Goal: Task Accomplishment & Management: Manage account settings

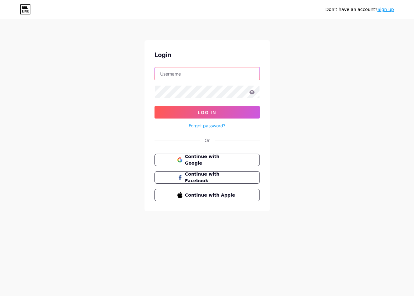
click at [201, 76] on input "text" at bounding box center [207, 73] width 105 height 13
click at [323, 60] on div "Don't have an account? Sign up Login Log In Forgot password? Or Continue with G…" at bounding box center [207, 115] width 414 height 231
click at [222, 70] on input "text" at bounding box center [207, 73] width 105 height 13
click at [193, 155] on button "Continue with Google" at bounding box center [207, 160] width 107 height 13
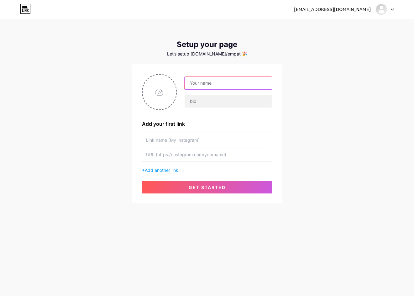
click at [228, 88] on input "text" at bounding box center [228, 83] width 87 height 13
paste input "asustotopastimaxwin"
type input "asustotopastimaxwin"
click at [191, 139] on input "text" at bounding box center [207, 140] width 122 height 14
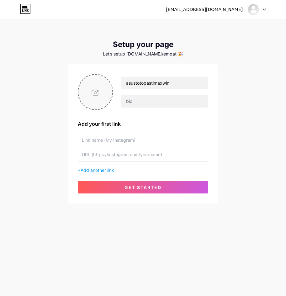
click at [96, 93] on input "file" at bounding box center [95, 92] width 34 height 35
type input "C:\fakepath\asus_pp.png"
click at [92, 137] on input "text" at bounding box center [143, 140] width 122 height 14
click at [20, 232] on div "[EMAIL_ADDRESS][DOMAIN_NAME] Dashboard Logout Setup your page Let’s setup [DOMA…" at bounding box center [143, 148] width 286 height 296
click at [97, 154] on input "text" at bounding box center [143, 154] width 122 height 14
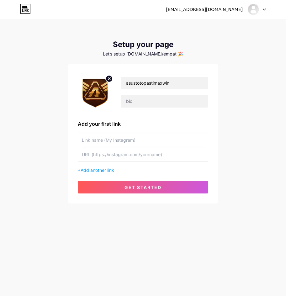
paste input "[URL][DOMAIN_NAME]"
type input "[URL][DOMAIN_NAME]"
click at [101, 140] on input "text" at bounding box center [143, 140] width 122 height 14
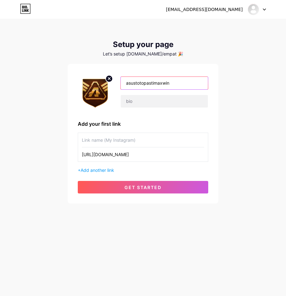
click at [176, 82] on input "asustotopastimaxwin" at bounding box center [164, 83] width 87 height 13
click at [116, 138] on input "text" at bounding box center [143, 140] width 122 height 14
type input "l"
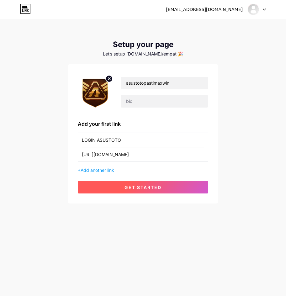
type input "LOGIN ASUSTOTO"
click at [140, 186] on span "get started" at bounding box center [142, 187] width 37 height 5
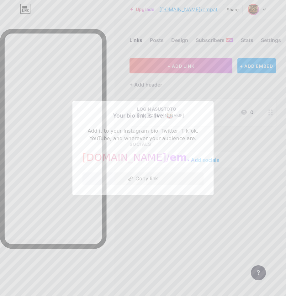
click at [168, 211] on div at bounding box center [143, 148] width 286 height 296
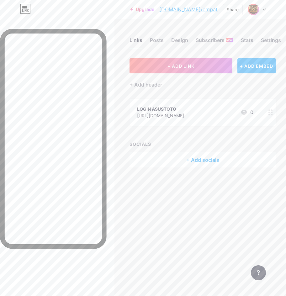
click at [271, 108] on div at bounding box center [270, 112] width 11 height 27
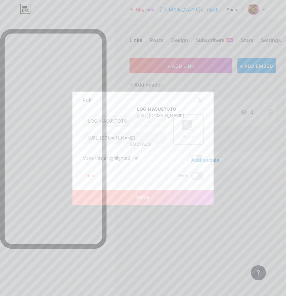
click at [186, 135] on div "Picture" at bounding box center [188, 136] width 13 height 5
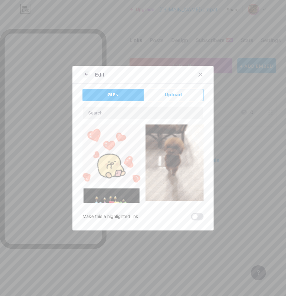
click at [171, 102] on div "GIFs Upload Content YouTube Play YouTube video without leaving your page. ADD V…" at bounding box center [142, 155] width 121 height 132
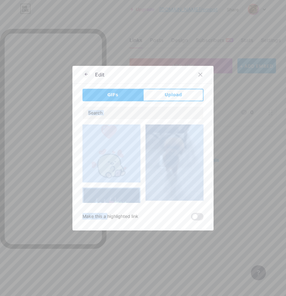
click at [171, 102] on div "GIFs Upload Content YouTube Play YouTube video without leaving your page. ADD V…" at bounding box center [142, 155] width 121 height 132
click at [174, 94] on span "Upload" at bounding box center [173, 95] width 17 height 7
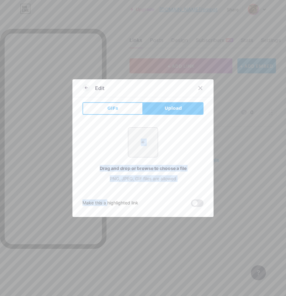
click at [136, 134] on input "file" at bounding box center [142, 142] width 29 height 29
type input "C:\fakepath\asus_pp.png"
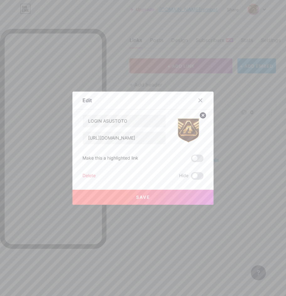
click at [138, 177] on div "Delete Hide" at bounding box center [142, 176] width 121 height 8
click at [156, 198] on button "Save" at bounding box center [142, 197] width 141 height 15
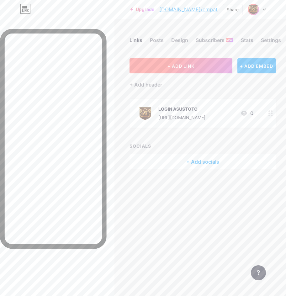
click at [166, 63] on button "+ ADD LINK" at bounding box center [180, 65] width 103 height 15
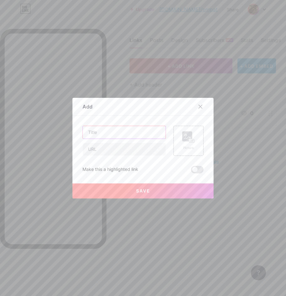
click at [108, 129] on input "text" at bounding box center [124, 132] width 83 height 13
type input "DAFTAR ASUSTOTO"
click at [66, 233] on div at bounding box center [143, 148] width 286 height 296
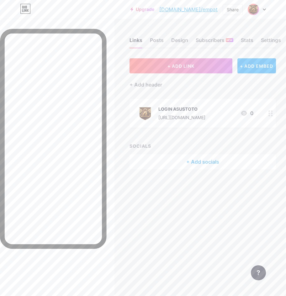
click at [192, 55] on div "Links Posts Design Subscribers NEW Stats Settings + ADD LINK + ADD EMBED + Add …" at bounding box center [143, 110] width 286 height 182
click at [192, 57] on div "Links Posts Design Subscribers NEW Stats Settings + ADD LINK + ADD EMBED + Add …" at bounding box center [143, 110] width 286 height 182
click at [192, 66] on span "+ ADD LINK" at bounding box center [180, 65] width 27 height 5
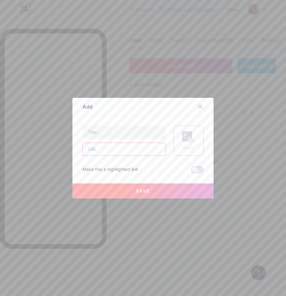
click at [115, 151] on input "text" at bounding box center [124, 149] width 83 height 13
paste input "[URL][DOMAIN_NAME]"
type input "[URL][DOMAIN_NAME]"
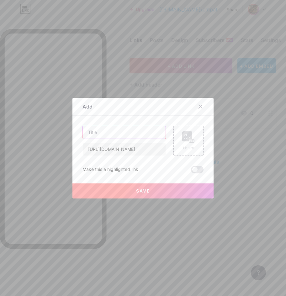
click at [114, 133] on input "text" at bounding box center [124, 132] width 83 height 13
type input "DAFTAR ASUSTOTO"
click at [176, 138] on div "Picture" at bounding box center [188, 141] width 30 height 30
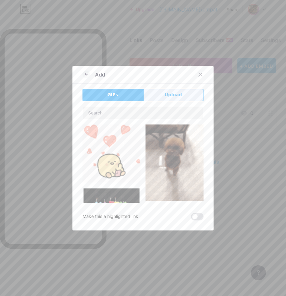
click at [157, 98] on button "Upload" at bounding box center [173, 95] width 61 height 13
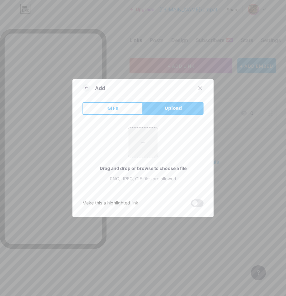
click at [145, 134] on input "file" at bounding box center [142, 142] width 29 height 29
type input "C:\fakepath\asus_pp.png"
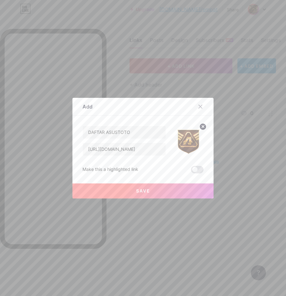
click at [124, 187] on button "Save" at bounding box center [142, 190] width 141 height 15
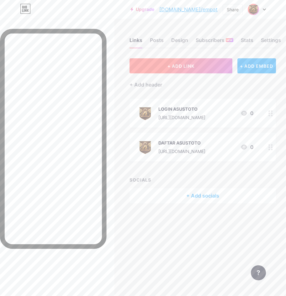
click at [192, 72] on button "+ ADD LINK" at bounding box center [180, 65] width 103 height 15
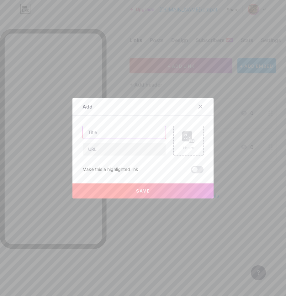
click at [119, 134] on input "text" at bounding box center [124, 132] width 83 height 13
type input "RTP GACOR"
click at [111, 148] on input "text" at bounding box center [124, 149] width 83 height 13
type input "[URL][DOMAIN_NAME]"
click at [184, 145] on div "Picture" at bounding box center [188, 140] width 13 height 19
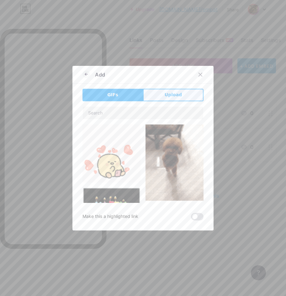
click at [162, 93] on button "Upload" at bounding box center [173, 95] width 61 height 13
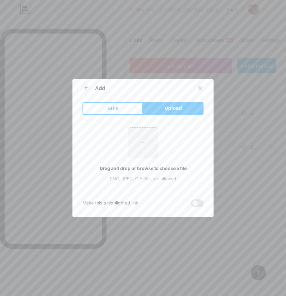
click at [148, 135] on input "file" at bounding box center [142, 142] width 29 height 29
type input "C:\fakepath\asus_pp.png"
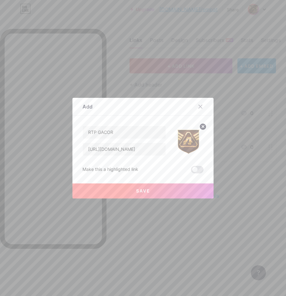
click at [162, 190] on button "Save" at bounding box center [142, 190] width 141 height 15
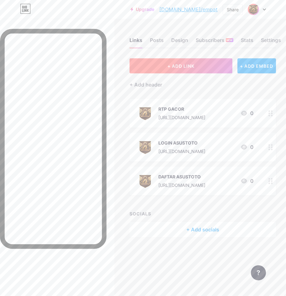
click at [161, 67] on button "+ ADD LINK" at bounding box center [180, 65] width 103 height 15
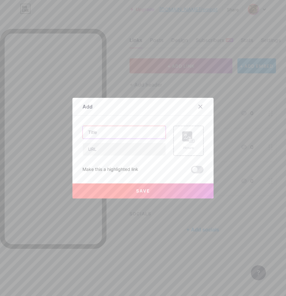
click at [129, 135] on input "text" at bounding box center [124, 132] width 83 height 13
click at [134, 133] on input "text" at bounding box center [124, 132] width 83 height 13
type input "LIVE BOLA"
click at [126, 150] on input "text" at bounding box center [124, 149] width 83 height 13
type input "[URL][DOMAIN_NAME]"
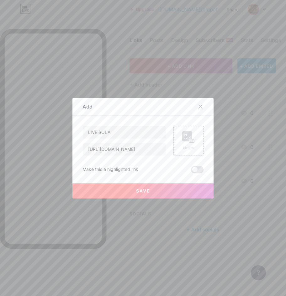
click at [186, 138] on rect at bounding box center [187, 136] width 10 height 10
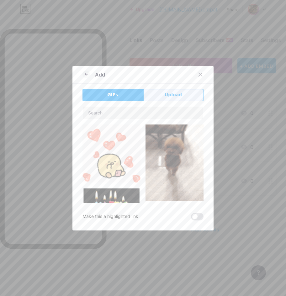
click at [169, 95] on span "Upload" at bounding box center [173, 95] width 17 height 7
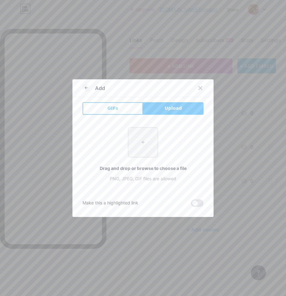
click at [134, 139] on input "file" at bounding box center [142, 142] width 29 height 29
type input "C:\fakepath\asus_pp.png"
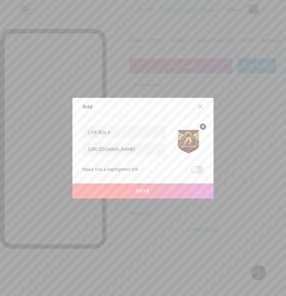
click at [143, 193] on span "Save" at bounding box center [143, 190] width 14 height 5
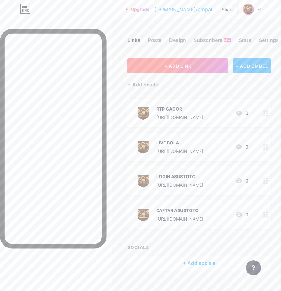
click at [185, 65] on span "+ ADD LINK" at bounding box center [178, 65] width 27 height 5
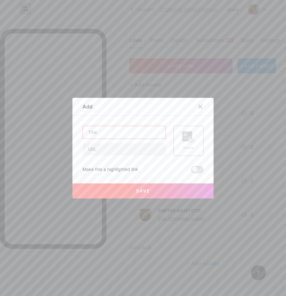
click at [126, 137] on input "text" at bounding box center [124, 132] width 83 height 13
type input "GROUP FACEBOOK"
click at [114, 154] on input "text" at bounding box center [124, 149] width 83 height 13
type input "[URL][DOMAIN_NAME]"
click at [182, 144] on div "Picture" at bounding box center [188, 140] width 13 height 19
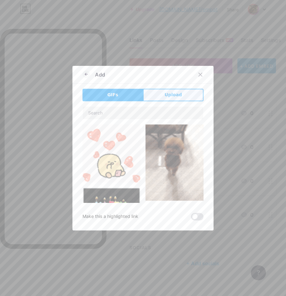
drag, startPoint x: 166, startPoint y: 95, endPoint x: 156, endPoint y: 114, distance: 21.2
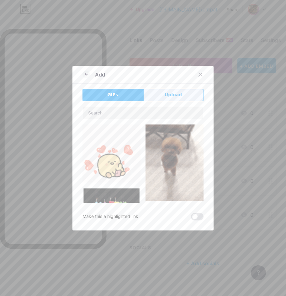
click at [166, 95] on span "Upload" at bounding box center [173, 95] width 17 height 7
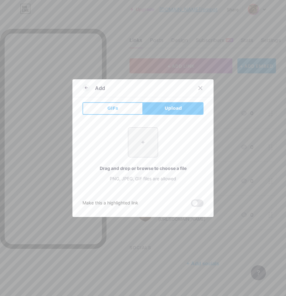
click at [149, 140] on input "file" at bounding box center [142, 142] width 29 height 29
type input "C:\fakepath\asus_pp.png"
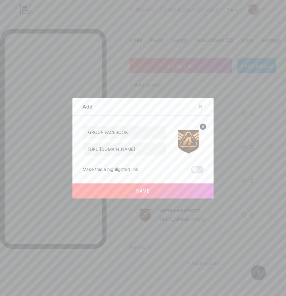
click at [149, 191] on button "Save" at bounding box center [142, 190] width 141 height 15
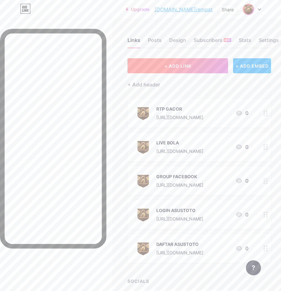
click at [186, 68] on span "+ ADD LINK" at bounding box center [178, 65] width 27 height 5
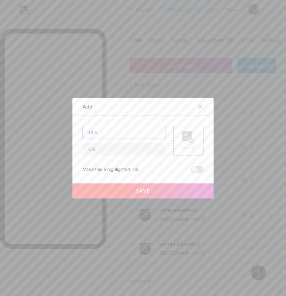
click at [132, 127] on input "text" at bounding box center [124, 132] width 83 height 13
type input "E"
type input "WHATSAPP"
click at [136, 146] on input "text" at bounding box center [124, 149] width 83 height 13
type input "[URL][DOMAIN_NAME]"
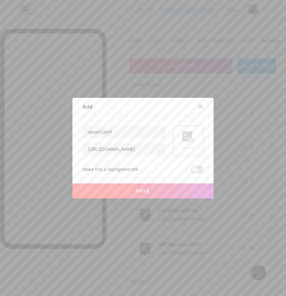
click at [191, 140] on rect at bounding box center [191, 140] width 5 height 3
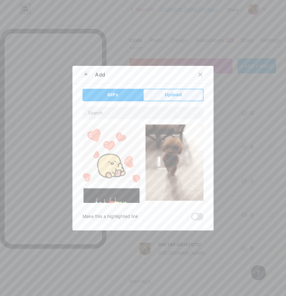
click at [165, 92] on span "Upload" at bounding box center [173, 95] width 17 height 7
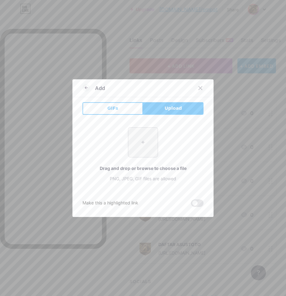
click at [132, 147] on input "file" at bounding box center [142, 142] width 29 height 29
type input "C:\fakepath\asus_pp.png"
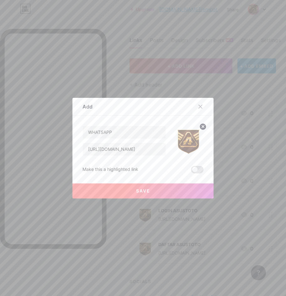
click at [136, 190] on span "Save" at bounding box center [143, 190] width 14 height 5
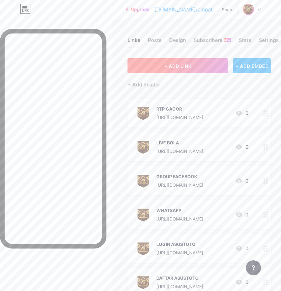
click at [162, 66] on button "+ ADD LINK" at bounding box center [178, 65] width 101 height 15
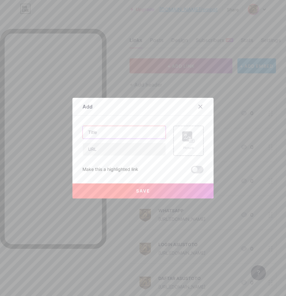
click at [122, 129] on input "text" at bounding box center [124, 132] width 83 height 13
type input "TELEGRAM"
click at [67, 274] on div at bounding box center [143, 148] width 286 height 296
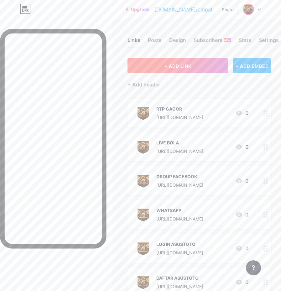
click at [174, 66] on span "+ ADD LINK" at bounding box center [178, 65] width 27 height 5
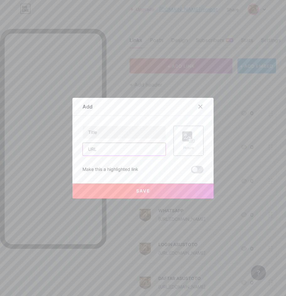
click at [128, 150] on input "text" at bounding box center [124, 149] width 83 height 13
paste input "[URL][DOMAIN_NAME]"
type input "[URL][DOMAIN_NAME]"
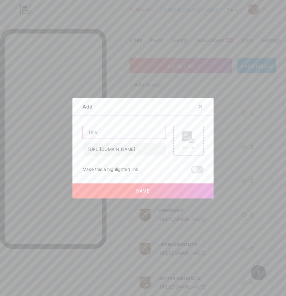
click at [115, 134] on input "text" at bounding box center [124, 132] width 83 height 13
type input "TELEGRAM"
click at [182, 144] on div "Picture" at bounding box center [188, 140] width 13 height 19
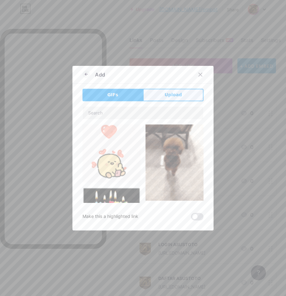
click at [174, 101] on button "Upload" at bounding box center [173, 95] width 61 height 13
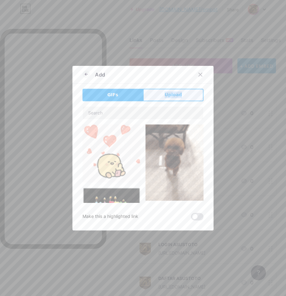
click at [174, 101] on div "Add GIFs Upload Content YouTube Play YouTube video without leaving your page. A…" at bounding box center [142, 148] width 141 height 165
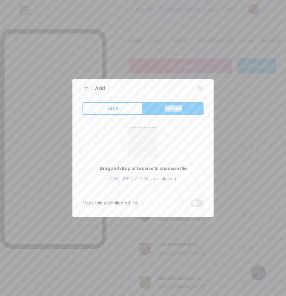
click at [145, 135] on input "file" at bounding box center [142, 142] width 29 height 29
type input "C:\fakepath\asus_pp.png"
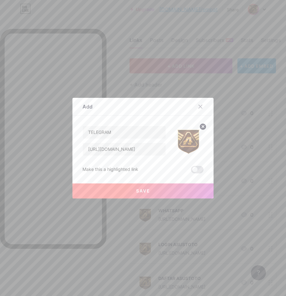
click at [164, 193] on button "Save" at bounding box center [142, 190] width 141 height 15
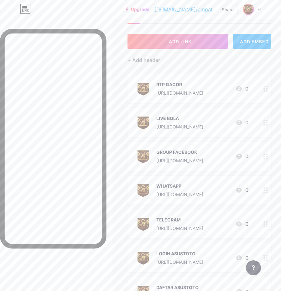
scroll to position [42, 0]
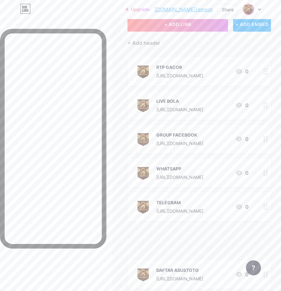
click at [268, 243] on icon at bounding box center [266, 241] width 4 height 6
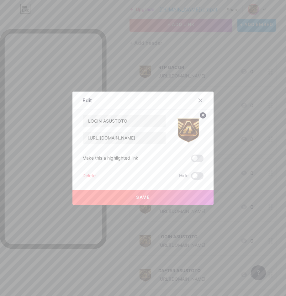
click at [167, 197] on button "Save" at bounding box center [142, 197] width 141 height 15
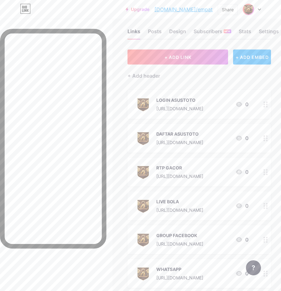
scroll to position [10, 0]
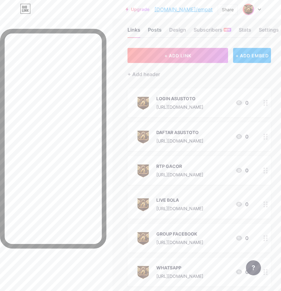
click at [154, 31] on div "Posts" at bounding box center [155, 31] width 14 height 11
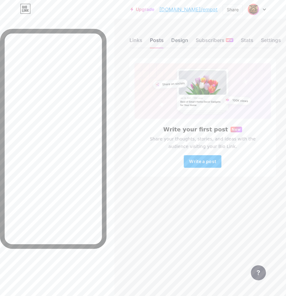
click at [184, 40] on div "Design" at bounding box center [179, 41] width 17 height 11
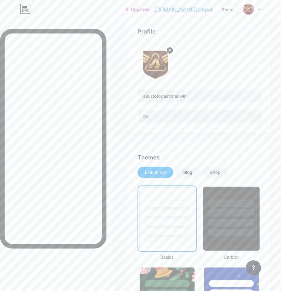
scroll to position [73, 0]
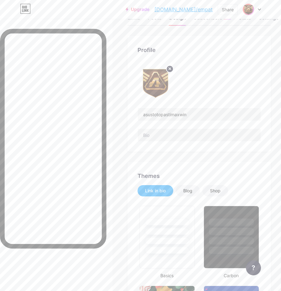
scroll to position [10, 0]
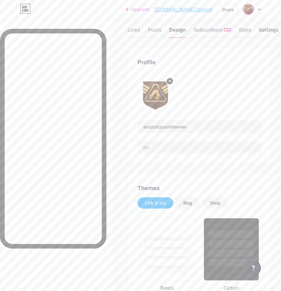
click at [273, 33] on div "Settings" at bounding box center [269, 31] width 20 height 11
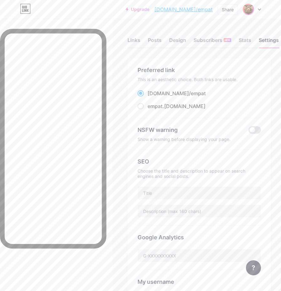
click at [69, 20] on div at bounding box center [56, 164] width 113 height 291
click at [179, 188] on input "text" at bounding box center [199, 193] width 123 height 13
paste input "ASUSTOTO Slot Olympus Auto Maxwin"
type input "ASUSTOTO Slot Olympus Auto Maxwin"
click at [63, 260] on div at bounding box center [53, 169] width 107 height 281
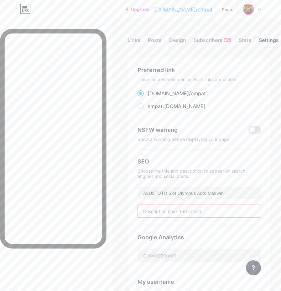
click at [179, 214] on input "text" at bounding box center [199, 211] width 123 height 13
paste input "ASUSTOTO Slot Olympus Auto Maxwin gacor hari ini, jackpot sensasional mudah did…"
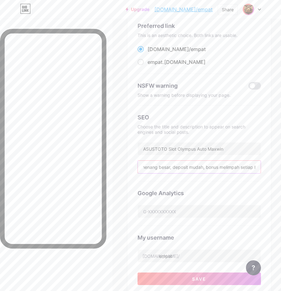
scroll to position [42, 0]
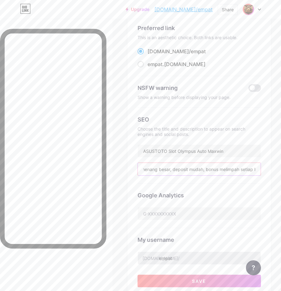
type input "ASUSTOTO Slot Olympus Auto Maxwin gacor hari ini, jackpot sensasional mudah did…"
click at [187, 256] on input "empat" at bounding box center [199, 258] width 123 height 13
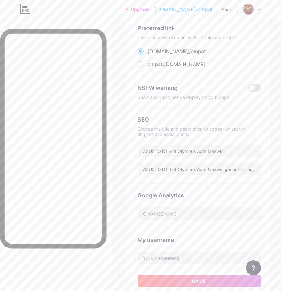
click at [78, 19] on div at bounding box center [56, 164] width 113 height 291
click at [184, 261] on input "text" at bounding box center [199, 258] width 123 height 13
paste input "asustotopastimaxwin"
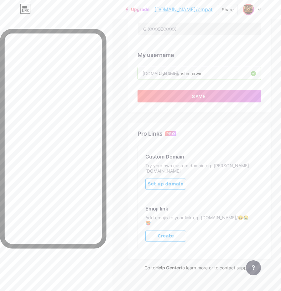
scroll to position [152, 0]
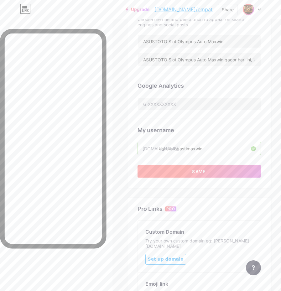
type input "asustotopastimaxwin"
click at [206, 172] on span "Save" at bounding box center [199, 171] width 14 height 5
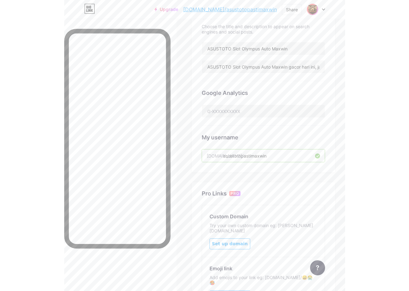
scroll to position [120, 0]
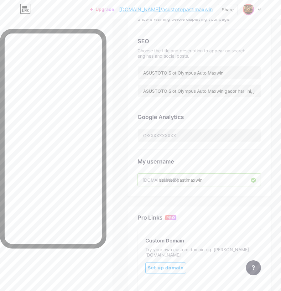
click at [215, 7] on div "Upgrade [DOMAIN_NAME]/asusto... [DOMAIN_NAME]/asustotopastimaxwin Share Switch …" at bounding box center [175, 9] width 171 height 11
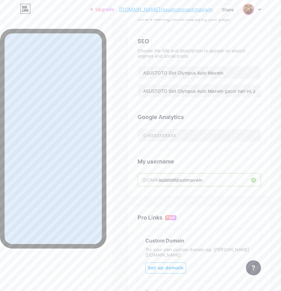
click at [215, 7] on div "Upgrade [DOMAIN_NAME]/asusto... [DOMAIN_NAME]/asustotopastimaxwin Share Switch …" at bounding box center [175, 9] width 171 height 11
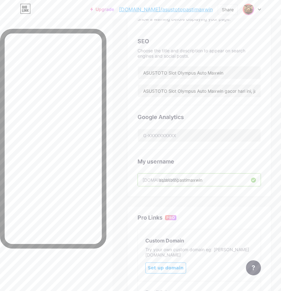
click at [216, 8] on div "Upgrade [DOMAIN_NAME]/asusto... [DOMAIN_NAME]/asustotopastimaxwin Share Switch …" at bounding box center [175, 9] width 171 height 11
click at [215, 9] on div "Upgrade [DOMAIN_NAME]/asusto... [DOMAIN_NAME]/asustotopastimaxwin Share Switch …" at bounding box center [175, 9] width 171 height 11
copy div "[DOMAIN_NAME]/asustotopastimaxwin Share Switch accounts asustotopastimaxwin [DO…"
